Goal: Information Seeking & Learning: Learn about a topic

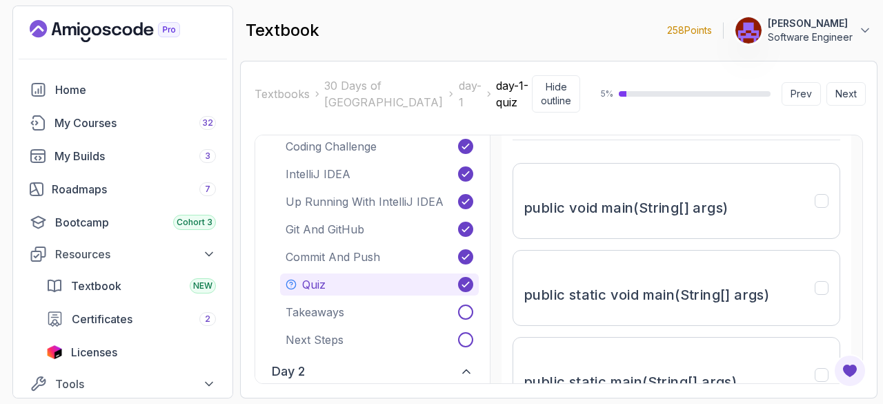
scroll to position [190, 0]
click at [689, 279] on div "public static void main(String[] args)" at bounding box center [646, 287] width 245 height 52
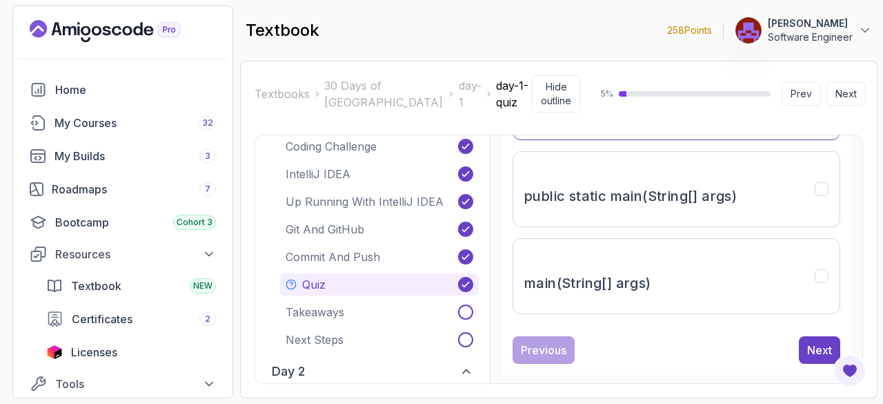
scroll to position [385, 0]
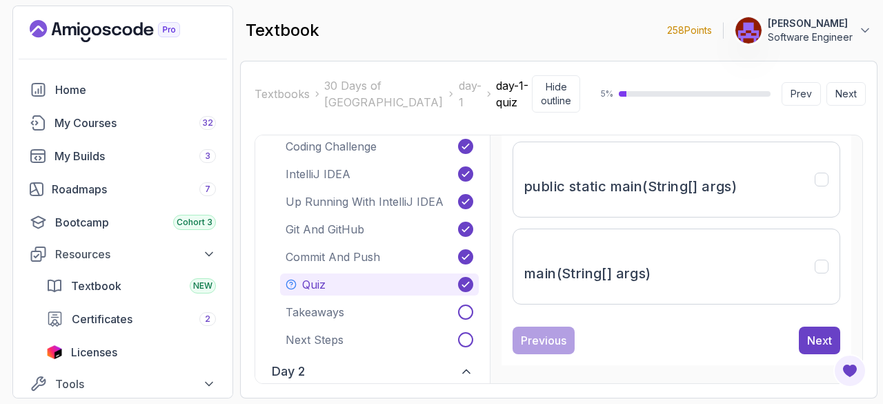
click at [817, 336] on div "Next" at bounding box center [819, 340] width 25 height 17
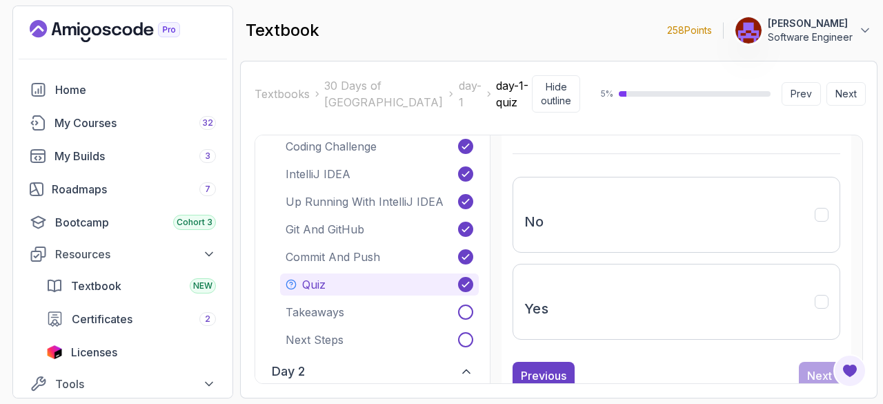
scroll to position [290, 0]
click at [756, 304] on button "Yes" at bounding box center [677, 301] width 328 height 76
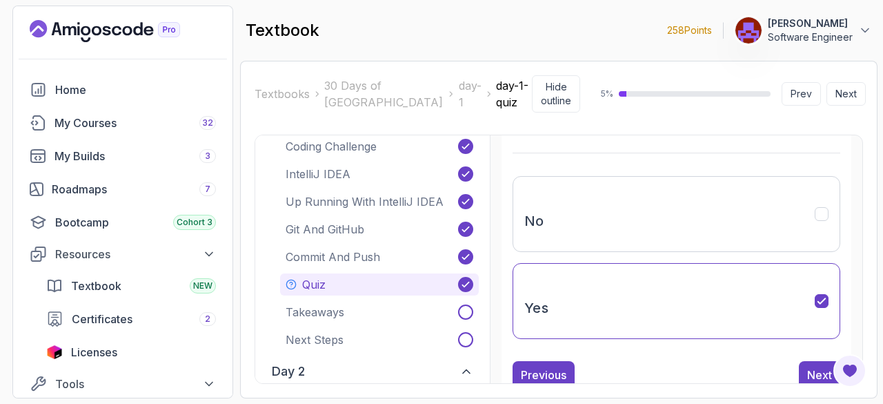
click at [827, 368] on div "Next" at bounding box center [819, 374] width 25 height 17
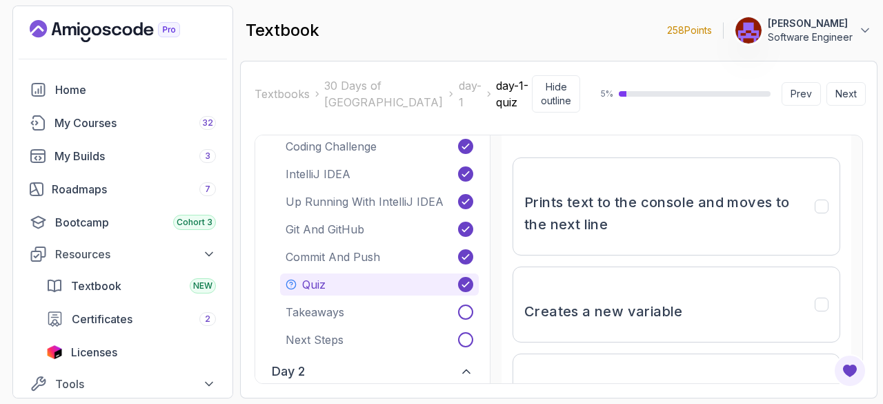
scroll to position [279, 0]
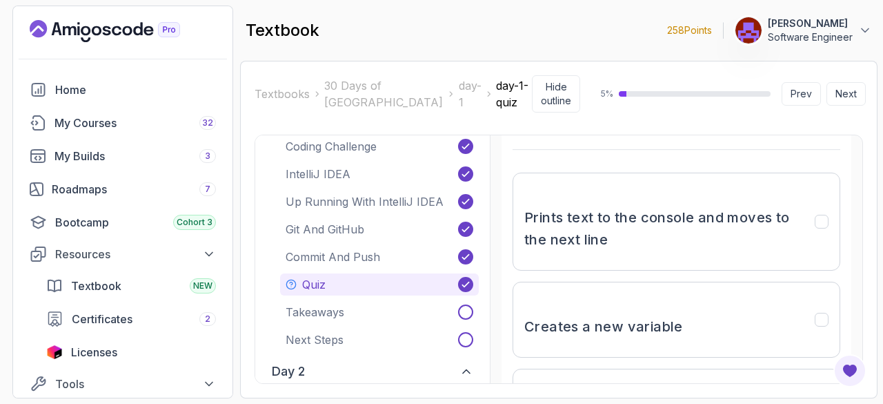
click at [765, 209] on h3 "Prints text to the console and moves to the next line" at bounding box center [661, 228] width 274 height 44
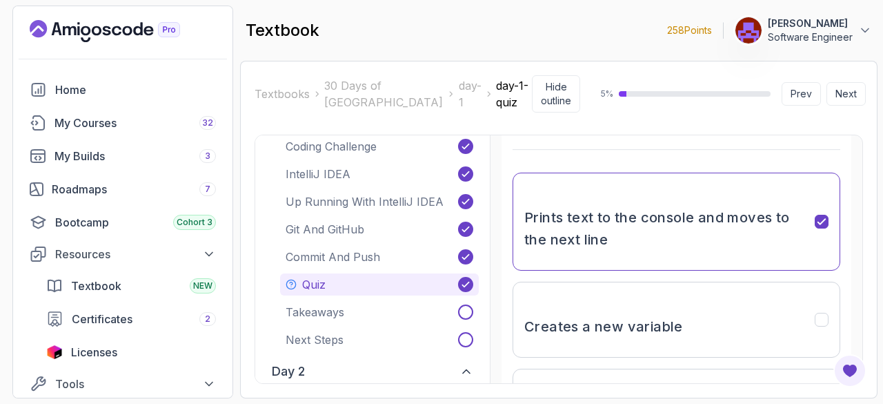
scroll to position [487, 0]
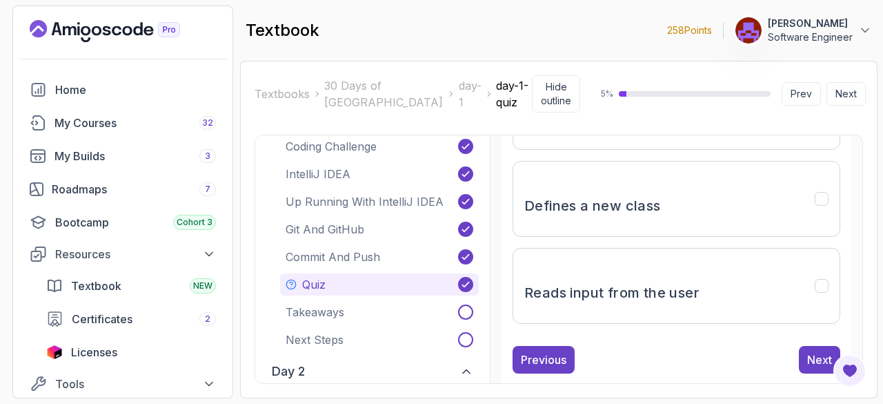
click at [825, 351] on div "Next" at bounding box center [819, 359] width 25 height 17
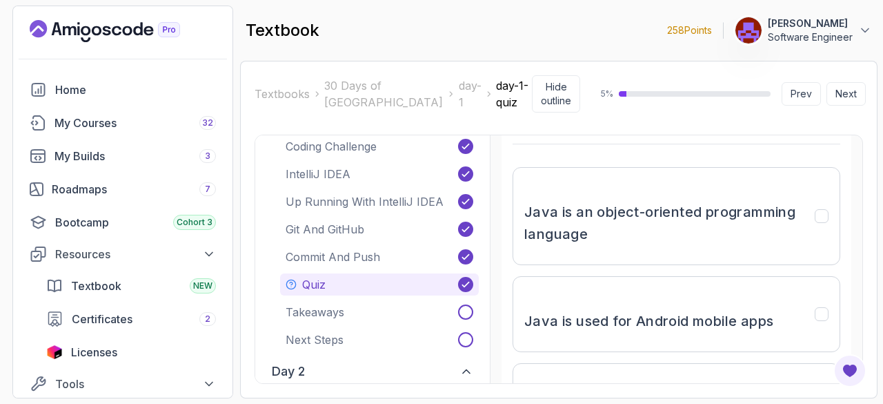
scroll to position [188, 0]
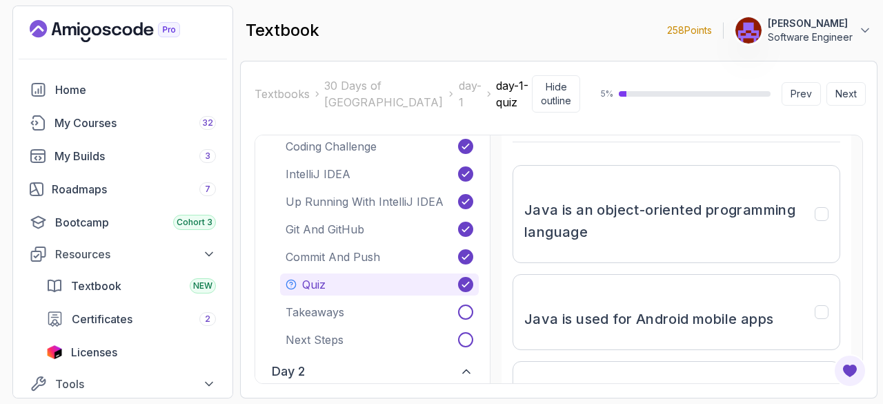
click at [693, 234] on h3 "Java is an object-oriented programming language" at bounding box center [661, 221] width 274 height 44
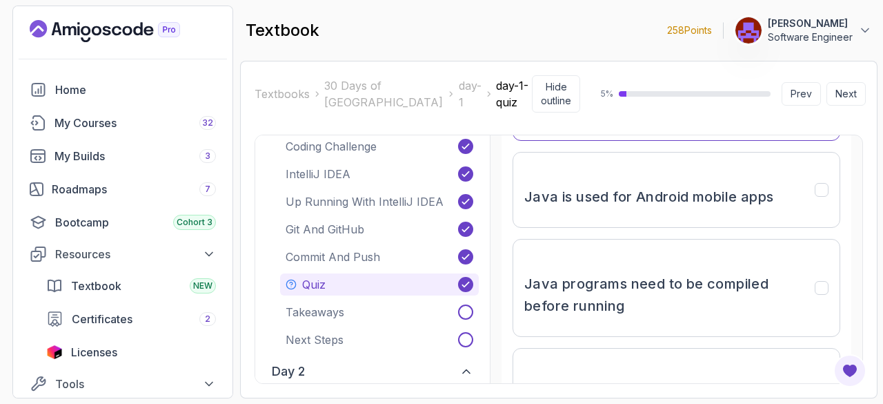
scroll to position [313, 0]
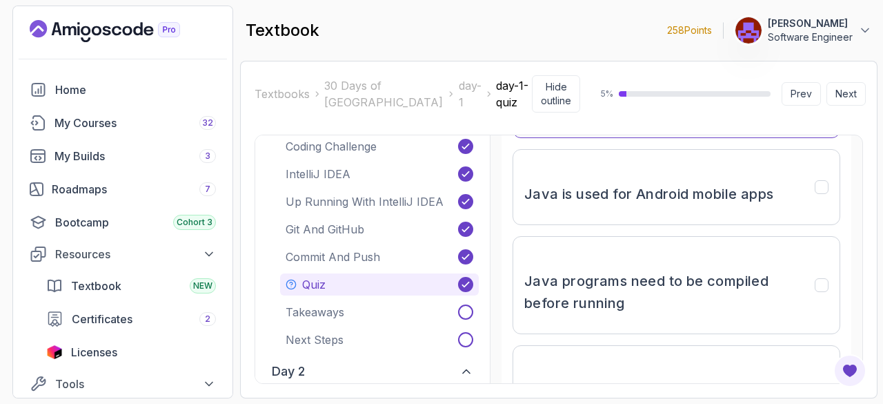
click at [729, 183] on h3 "Java is used for Android mobile apps" at bounding box center [648, 194] width 249 height 22
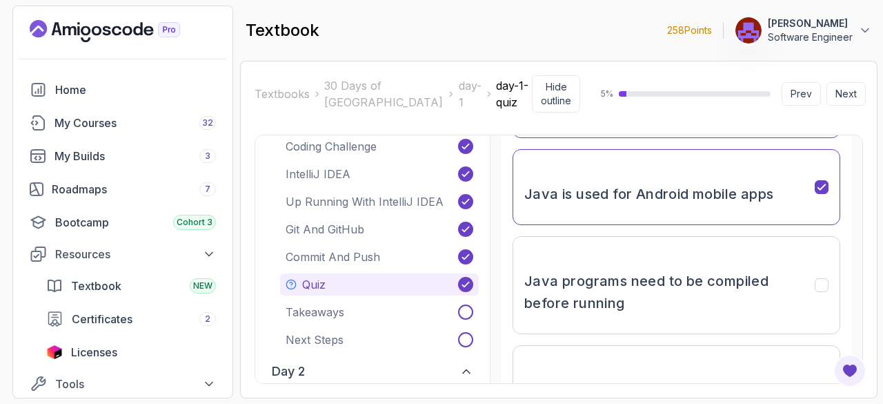
click at [702, 295] on h3 "Java programs need to be compiled before running" at bounding box center [661, 292] width 274 height 44
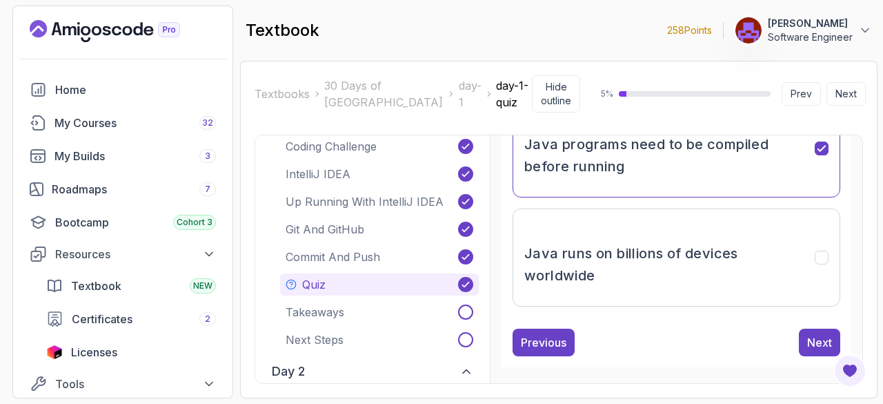
scroll to position [451, 0]
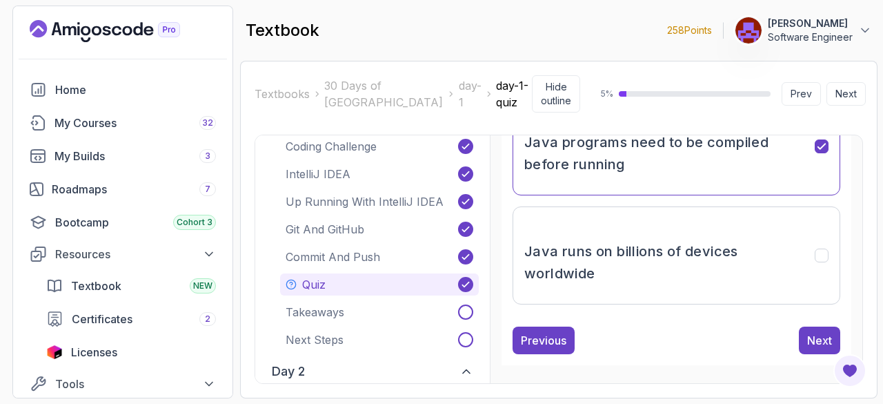
click at [691, 262] on h3 "Java runs on billions of devices worldwide" at bounding box center [661, 262] width 274 height 44
click at [825, 344] on div "Next" at bounding box center [819, 340] width 25 height 17
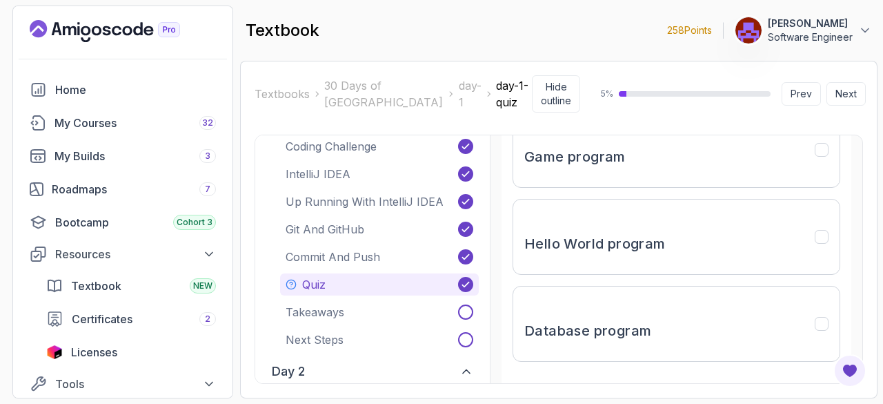
scroll to position [357, 0]
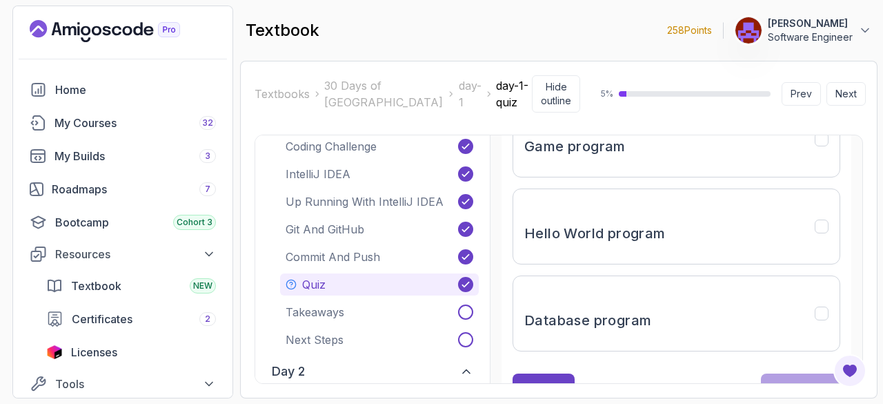
click at [691, 224] on button "Hello World program" at bounding box center [677, 226] width 328 height 76
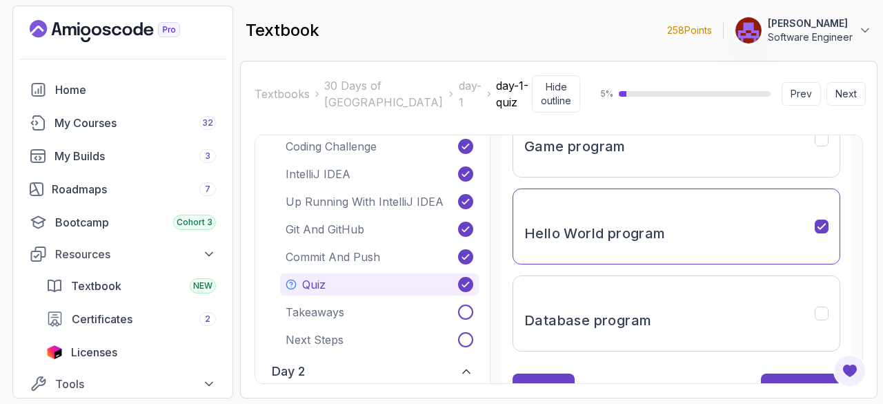
scroll to position [404, 0]
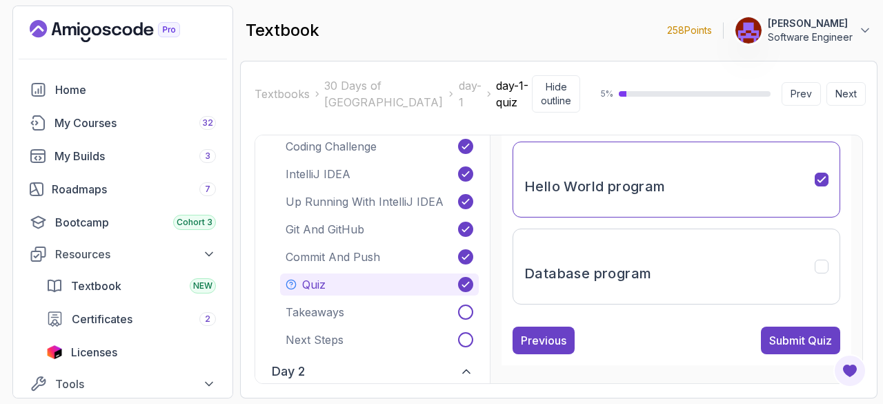
click at [818, 340] on div "Submit Quiz" at bounding box center [800, 340] width 63 height 17
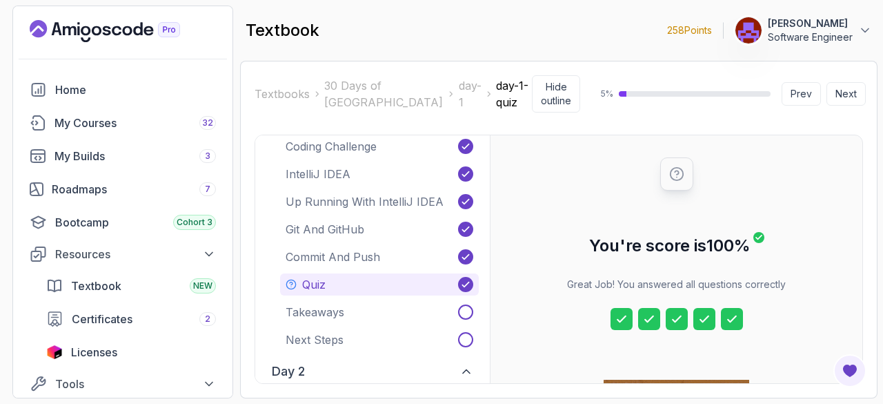
scroll to position [339, 0]
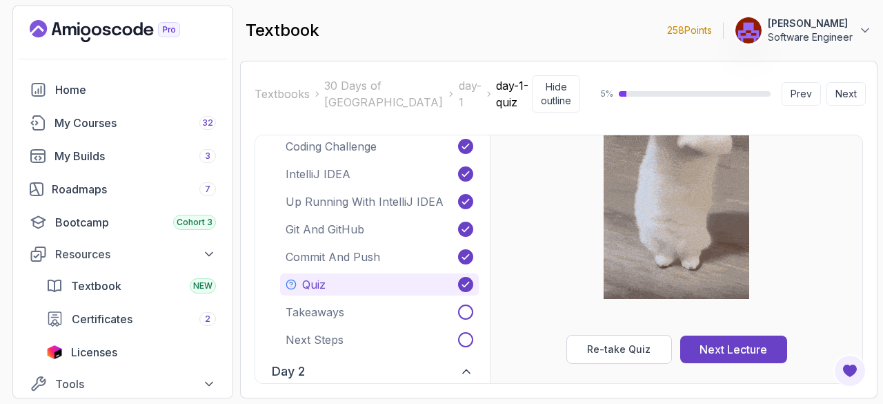
click at [749, 346] on div "Next Lecture" at bounding box center [734, 349] width 68 height 17
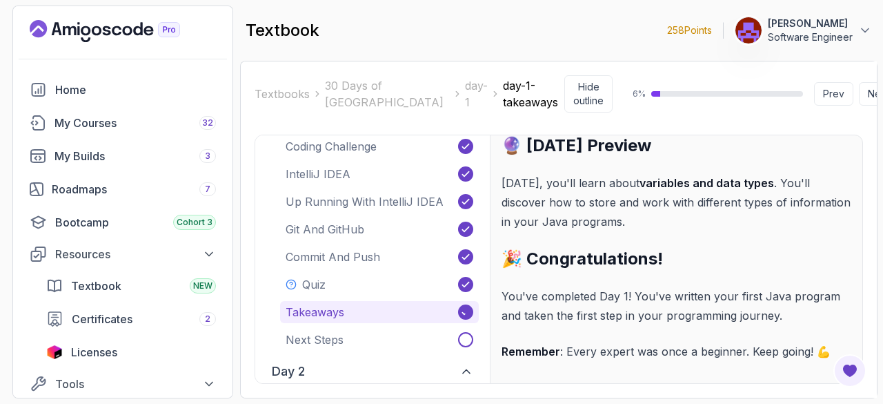
scroll to position [283, 0]
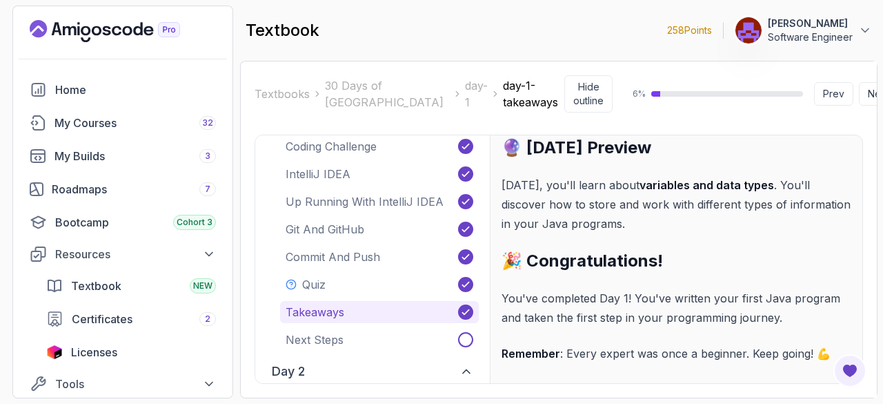
click at [859, 90] on button "Next" at bounding box center [878, 93] width 39 height 23
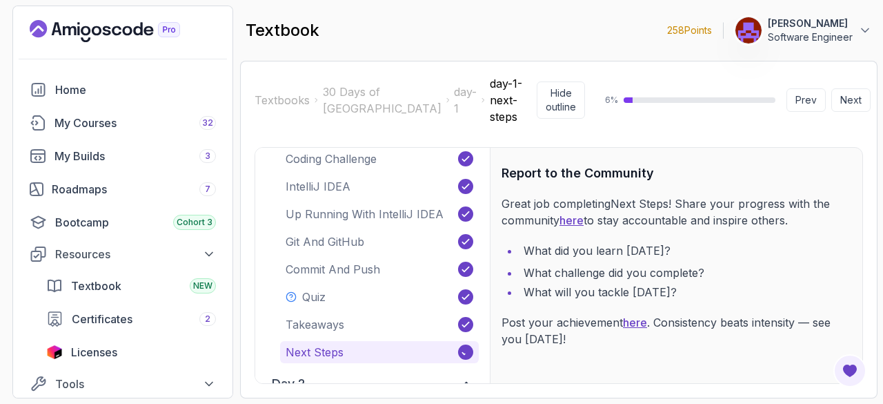
scroll to position [17, 0]
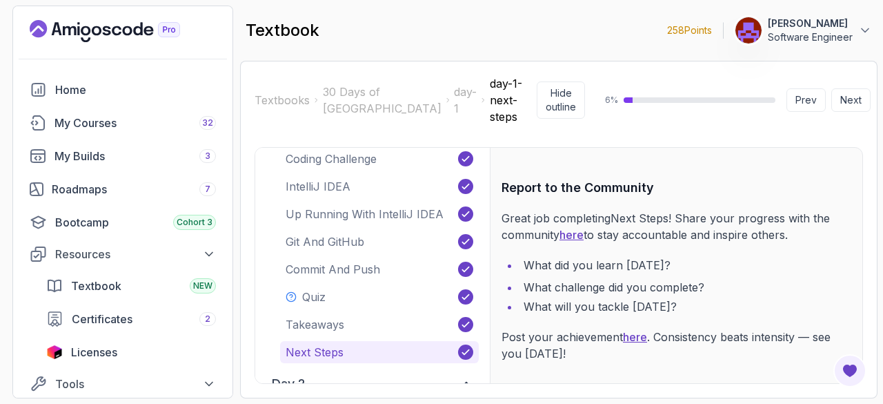
click at [845, 92] on button "Next" at bounding box center [850, 99] width 39 height 23
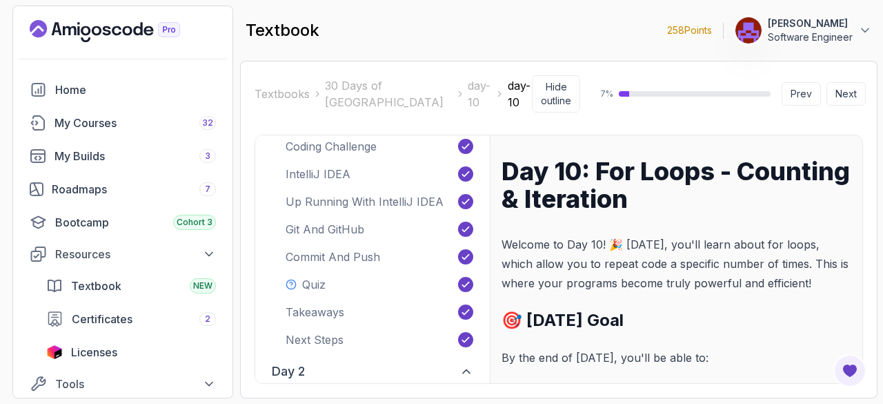
click at [169, 227] on div "Bootcamp Cohort 3" at bounding box center [135, 222] width 161 height 17
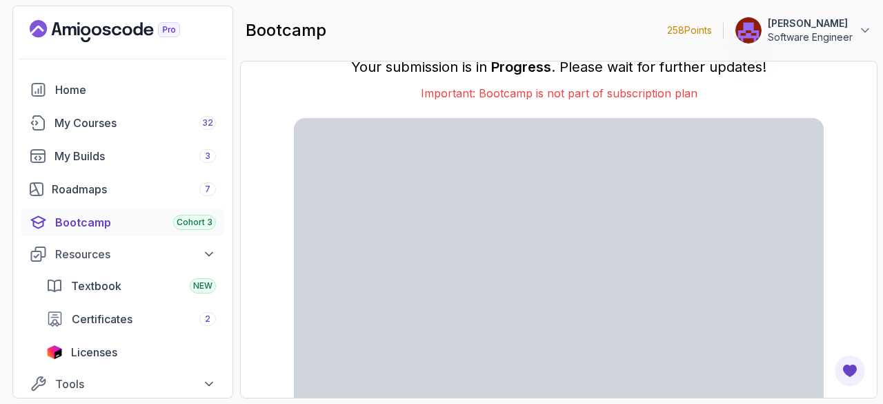
scroll to position [68, 0]
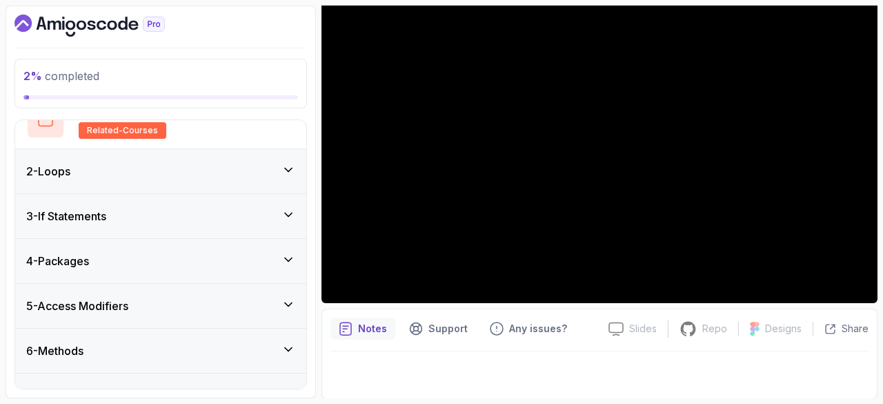
scroll to position [107, 0]
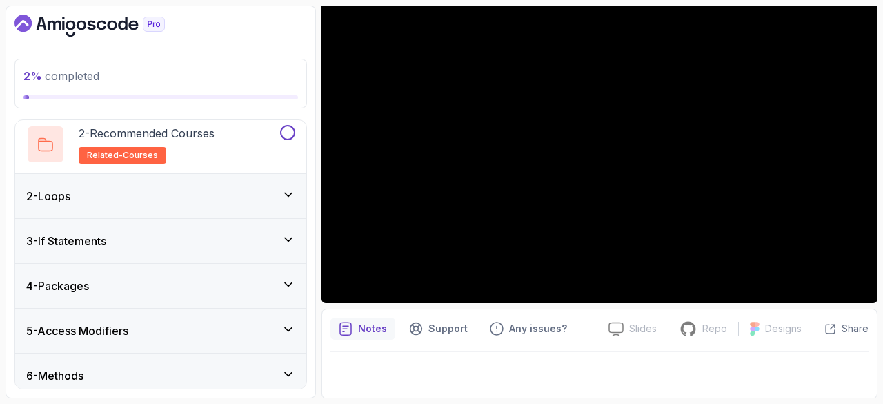
click at [288, 195] on icon at bounding box center [288, 194] width 7 height 3
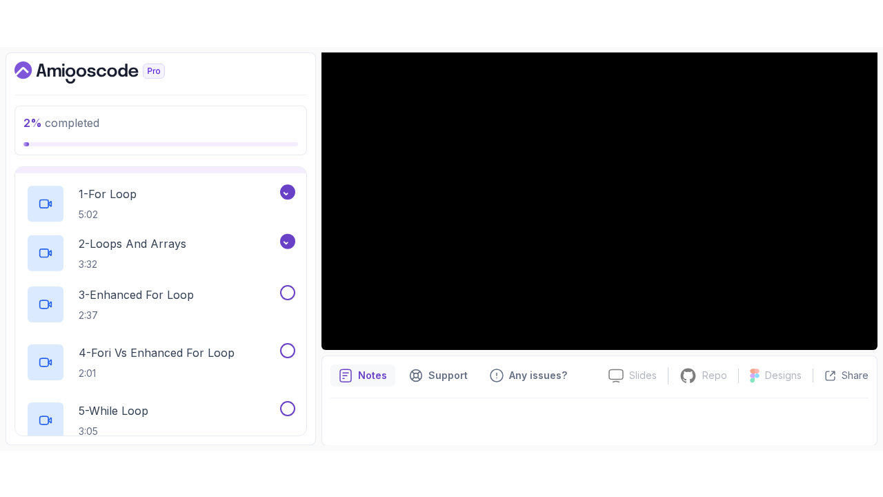
scroll to position [46, 0]
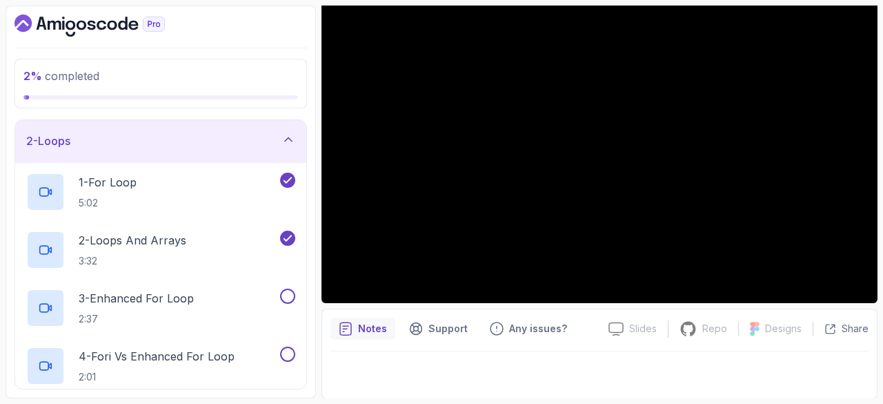
click at [171, 240] on p "2 - Loops And Arrays" at bounding box center [133, 240] width 108 height 17
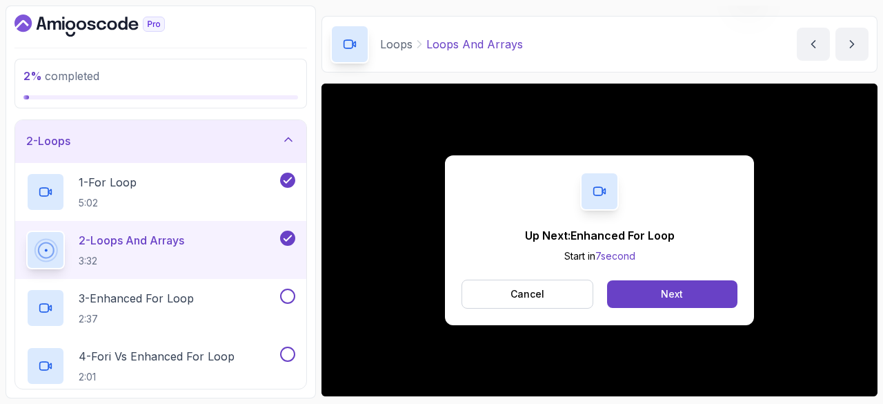
scroll to position [132, 0]
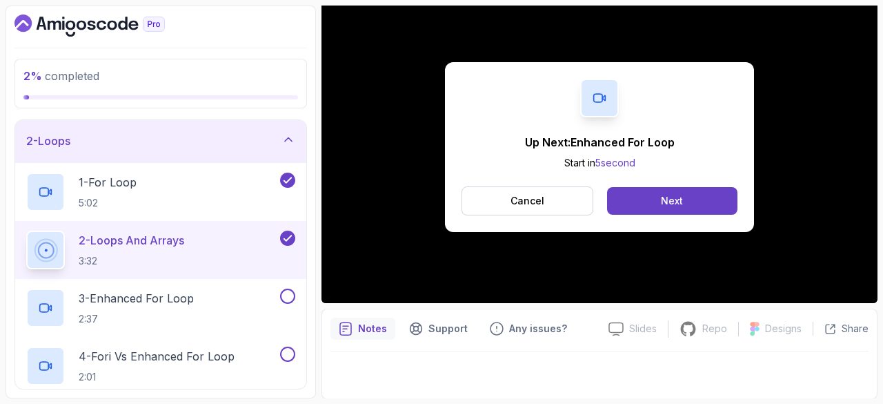
click at [554, 197] on button "Cancel" at bounding box center [528, 200] width 132 height 29
